Goal: Check status: Check status

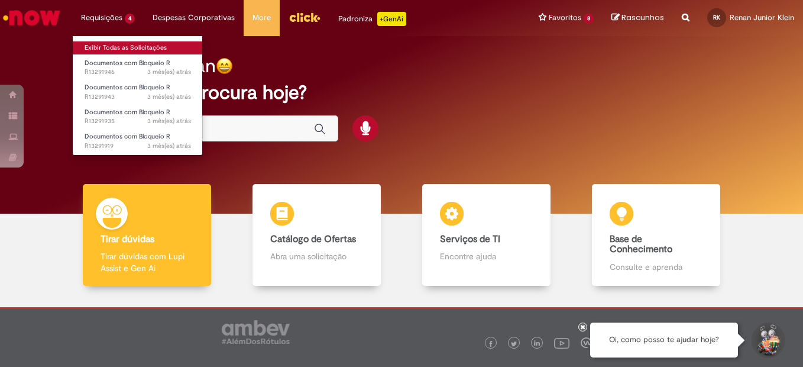
click at [123, 47] on link "Exibir Todas as Solicitações" at bounding box center [138, 47] width 130 height 13
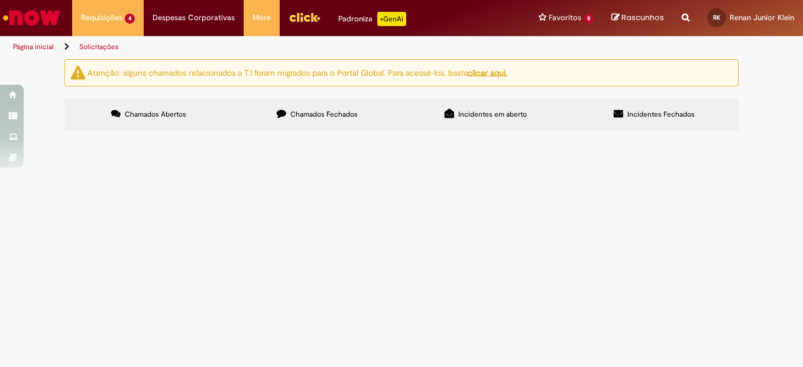
scroll to position [48, 0]
click at [307, 109] on span "Chamados Fechados" at bounding box center [323, 113] width 67 height 9
click at [0, 0] on span "Contratação de treinamento de NR 35 trabalho em altura." at bounding box center [0, 0] width 0 height 0
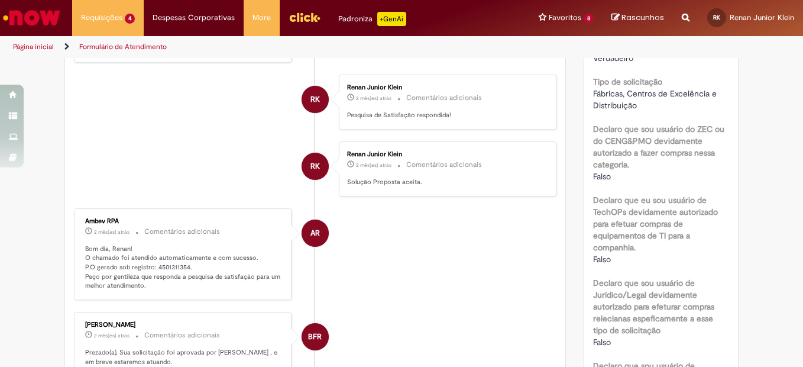
scroll to position [482, 0]
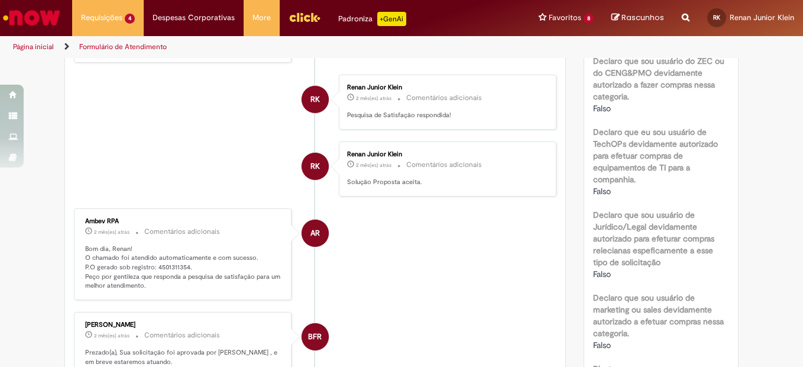
click at [163, 265] on p "Bom dia, Renan! O chamado foi atendido automaticamente e com sucesso. P.O gerad…" at bounding box center [183, 267] width 197 height 47
copy p "4501311354"
